Goal: Transaction & Acquisition: Obtain resource

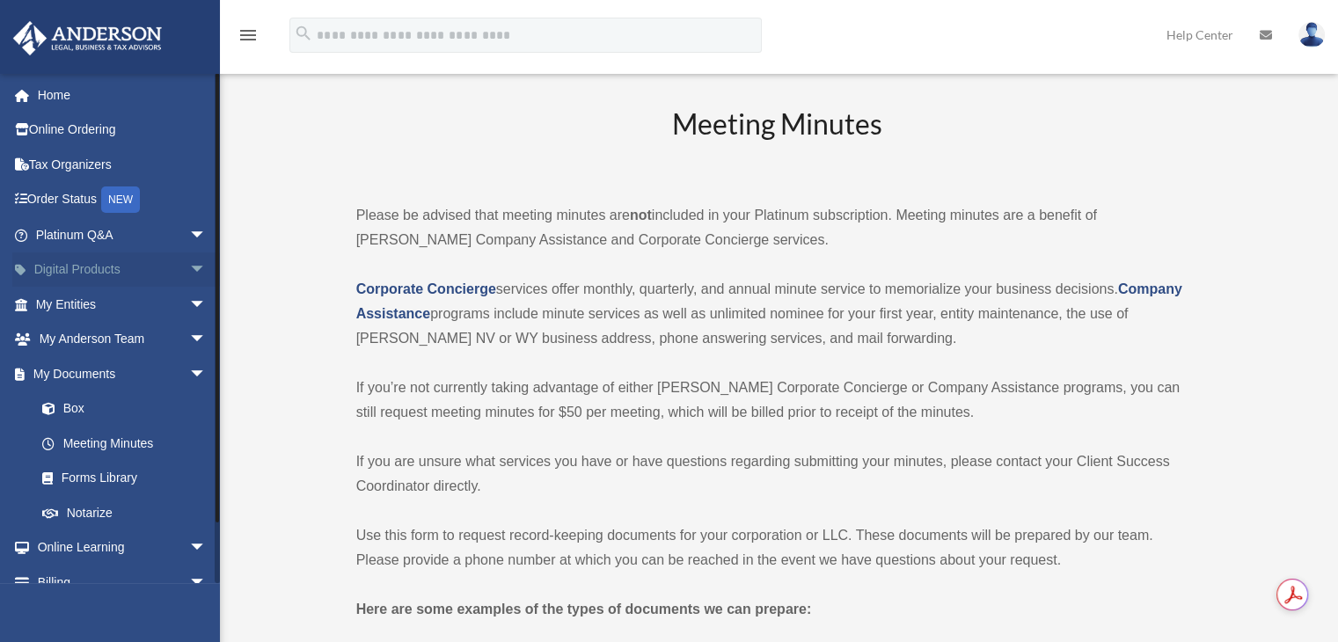
click at [189, 262] on span "arrow_drop_down" at bounding box center [206, 270] width 35 height 36
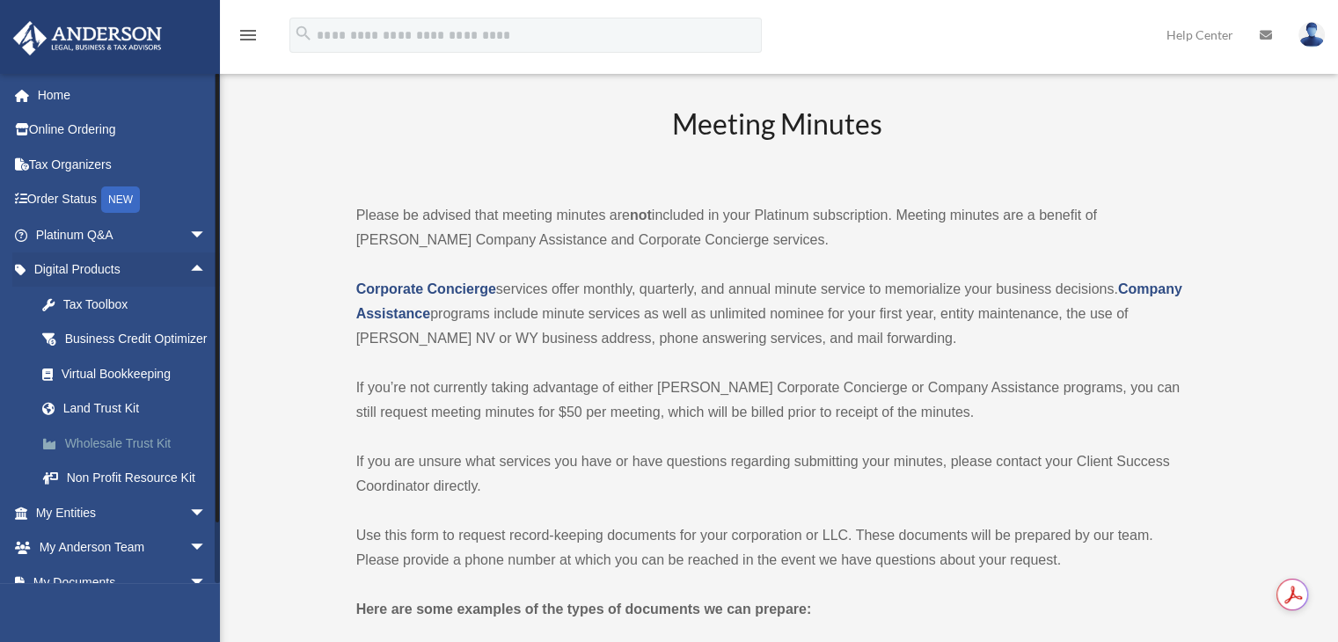
click at [125, 455] on div "Wholesale Trust Kit" at bounding box center [137, 444] width 150 height 22
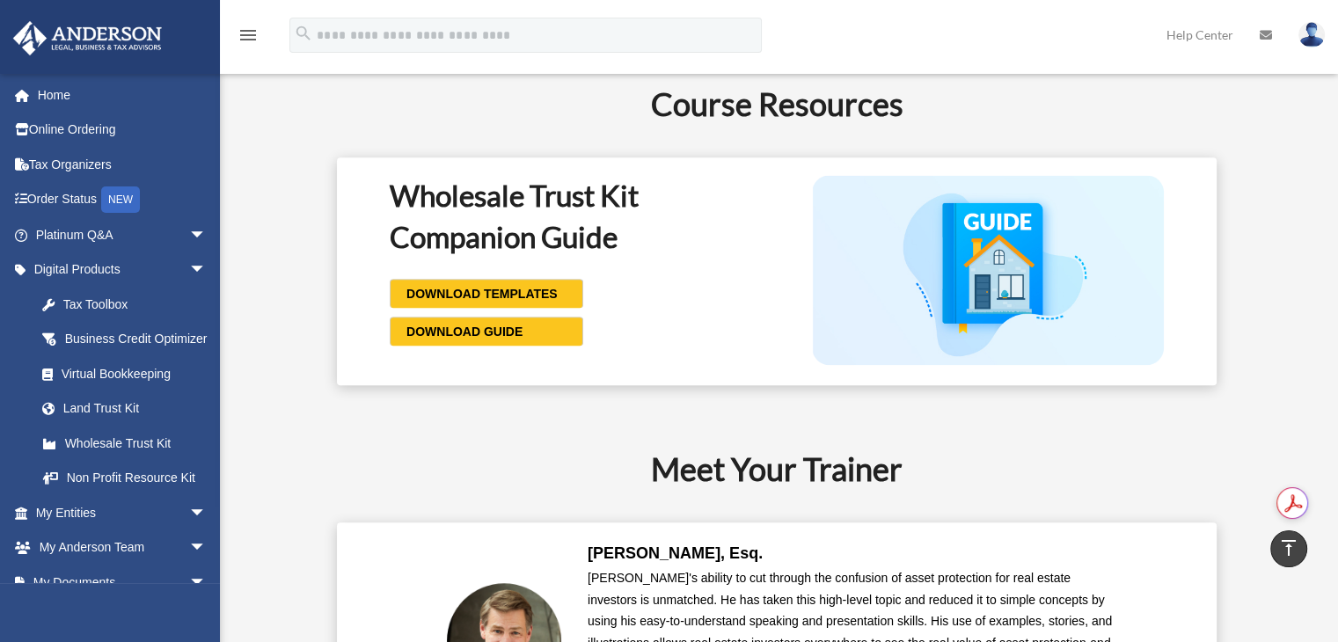
scroll to position [1516, 0]
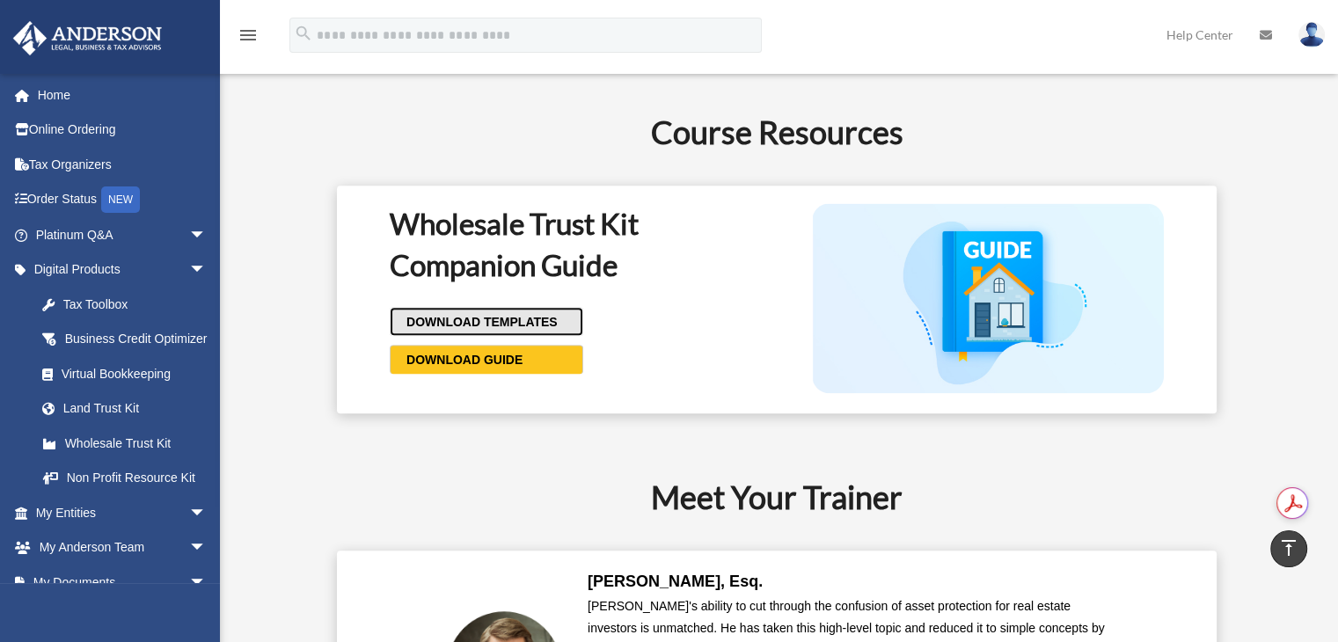
click at [513, 310] on link "DOWNLOAD TEMPLATES" at bounding box center [486, 321] width 193 height 29
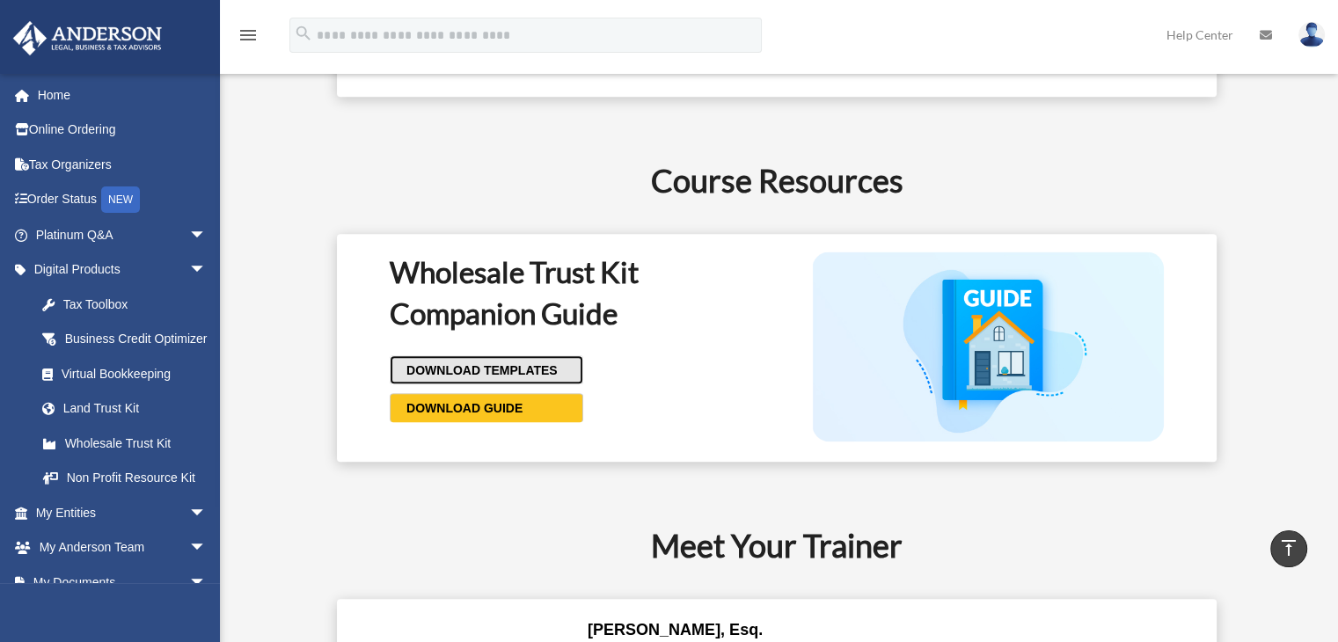
scroll to position [1467, 0]
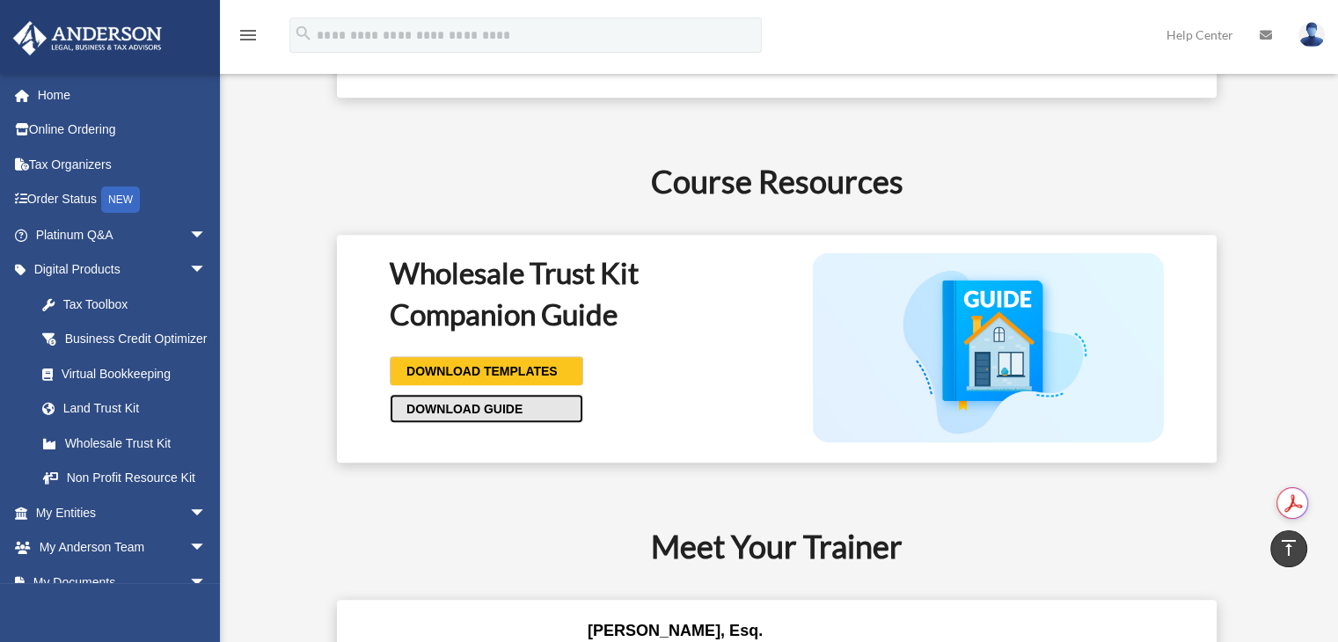
click at [507, 406] on span "DOWNLOAD GUIDE" at bounding box center [461, 409] width 121 height 18
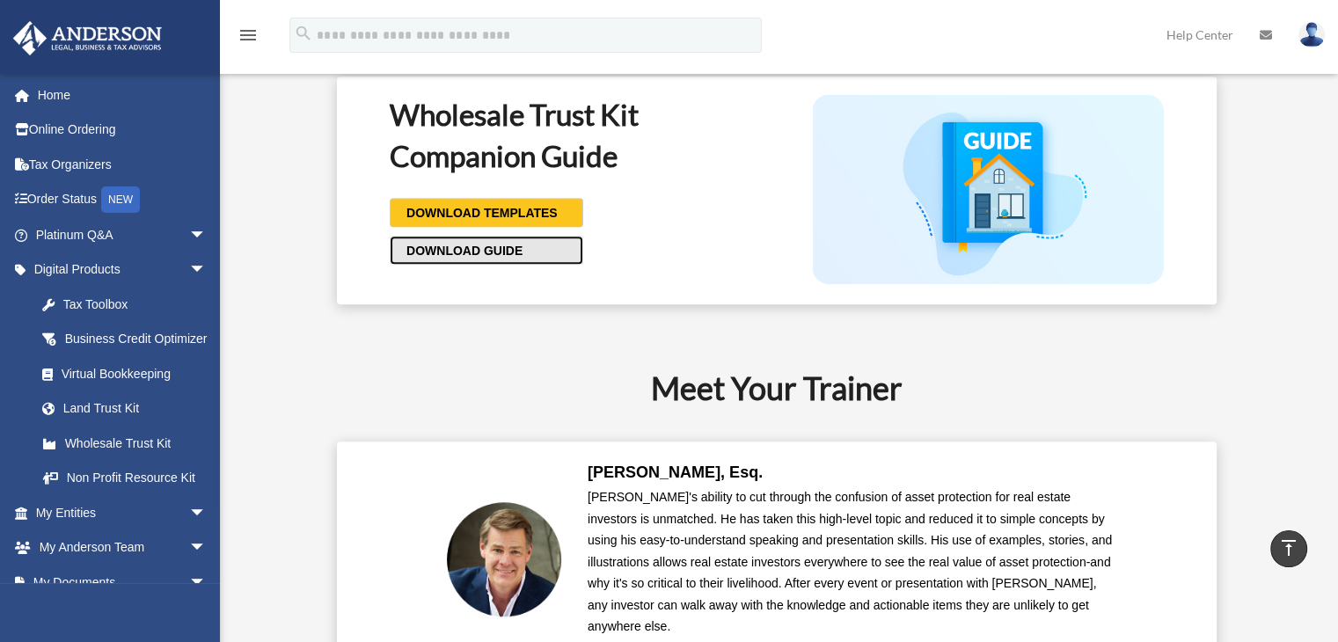
scroll to position [1629, 0]
